Goal: Information Seeking & Learning: Understand process/instructions

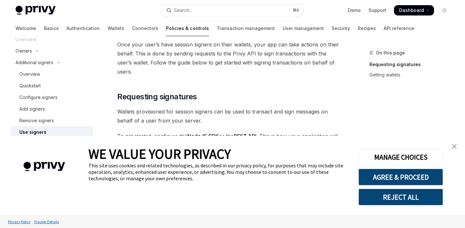
scroll to position [43, 0]
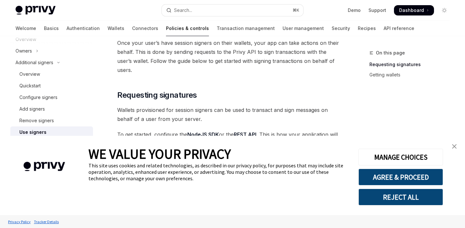
click at [456, 147] on img "close banner" at bounding box center [454, 146] width 5 height 5
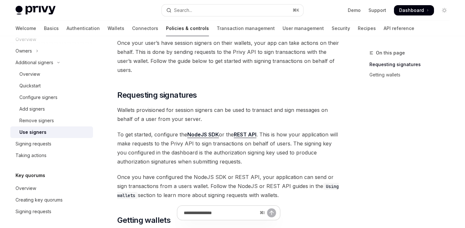
click at [130, 112] on span "Wallets provisioned for session signers can be used to transact and sign messag…" at bounding box center [228, 115] width 223 height 18
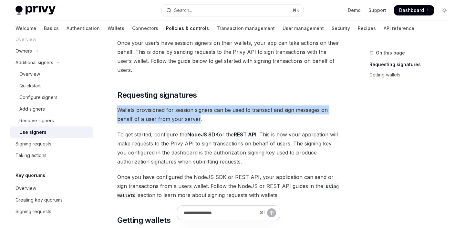
drag, startPoint x: 130, startPoint y: 112, endPoint x: 196, endPoint y: 116, distance: 66.7
click at [196, 117] on span "Wallets provisioned for session signers can be used to transact and sign messag…" at bounding box center [228, 115] width 223 height 18
click at [192, 123] on div at bounding box center [192, 123] width 0 height 0
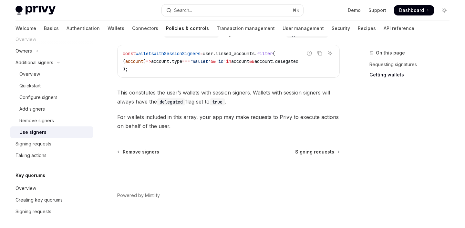
scroll to position [361, 0]
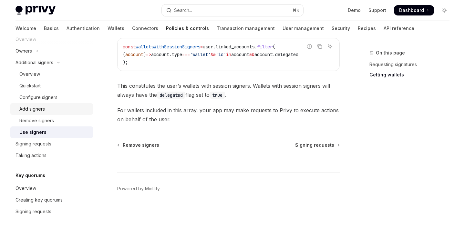
click at [71, 109] on div "Add signers" at bounding box center [54, 109] width 70 height 8
type textarea "*"
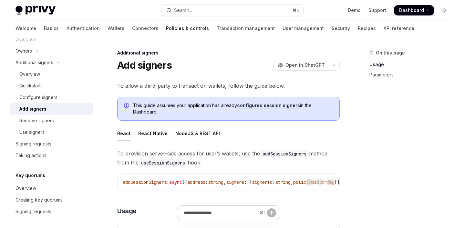
click at [132, 86] on span "To allow a third-party to transact on wallets, follow the guide below." at bounding box center [228, 85] width 223 height 9
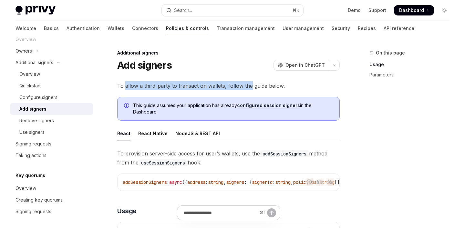
drag, startPoint x: 132, startPoint y: 86, endPoint x: 242, endPoint y: 85, distance: 110.5
click at [244, 86] on span "To allow a third-party to transact on wallets, follow the guide below." at bounding box center [228, 85] width 223 height 9
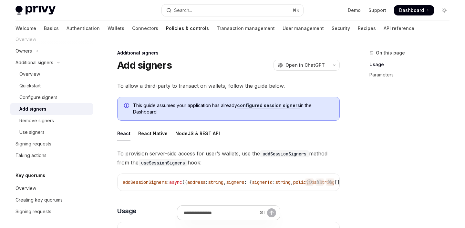
click at [200, 70] on div "Add signers OpenAI Open in ChatGPT" at bounding box center [228, 65] width 223 height 12
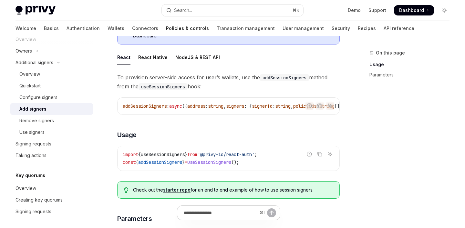
scroll to position [88, 0]
